Goal: Task Accomplishment & Management: Use online tool/utility

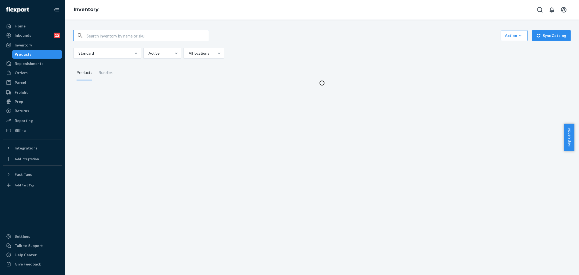
click at [98, 35] on input "text" at bounding box center [148, 35] width 122 height 11
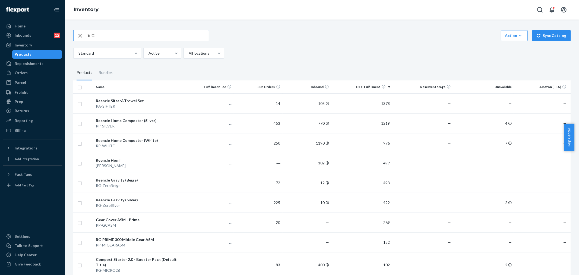
type input "ㅎ"
type input "gear"
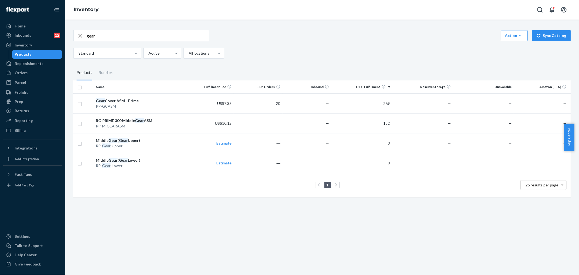
click at [282, 54] on div "Standard Active All locations" at bounding box center [319, 53] width 493 height 11
click at [309, 44] on div "gear Action Create product Create bundle Bulk create products Bulk update produ…" at bounding box center [321, 44] width 497 height 29
click at [294, 44] on div "gear Action Create product Create bundle Bulk create products Bulk update produ…" at bounding box center [321, 44] width 497 height 29
